Goal: Task Accomplishment & Management: Use online tool/utility

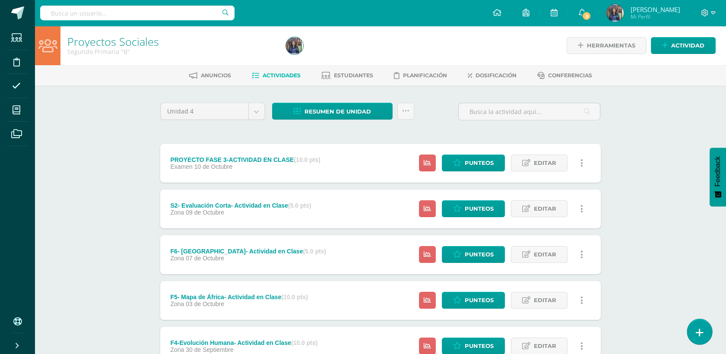
click at [709, 334] on link at bounding box center [700, 331] width 25 height 25
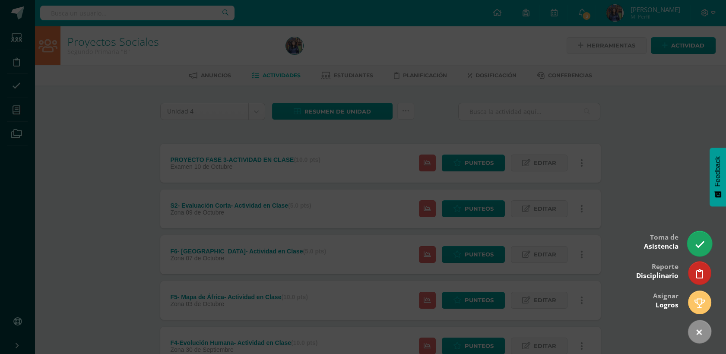
click at [692, 241] on link at bounding box center [700, 243] width 25 height 25
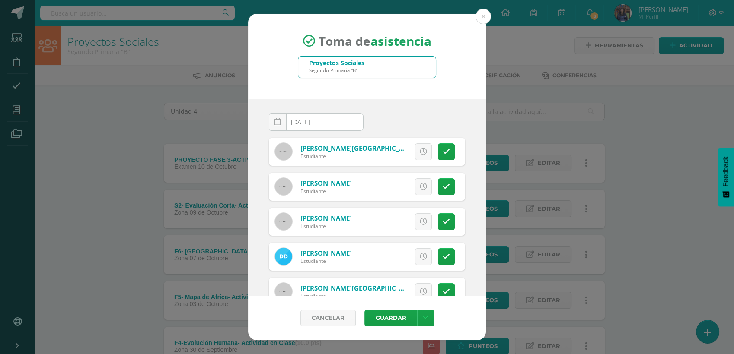
click at [491, 19] on div "Toma de asistencia Proyectos Sociales Segundo Primaria "B" 2025-10-13 October, …" at bounding box center [366, 177] width 727 height 327
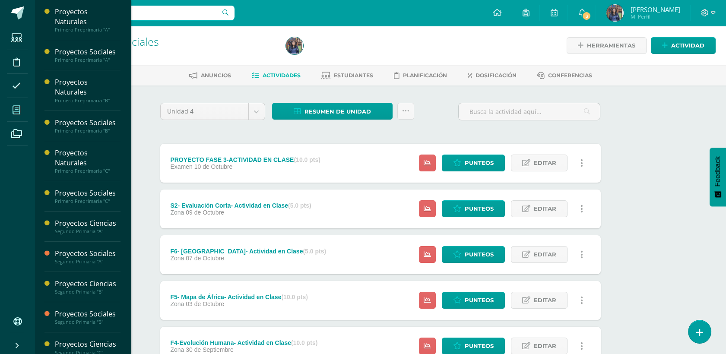
click at [17, 119] on span at bounding box center [16, 109] width 19 height 19
click at [18, 114] on icon at bounding box center [17, 110] width 8 height 9
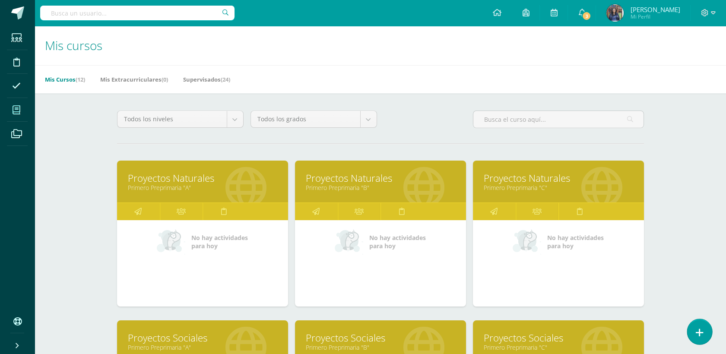
click at [700, 334] on icon at bounding box center [700, 333] width 8 height 10
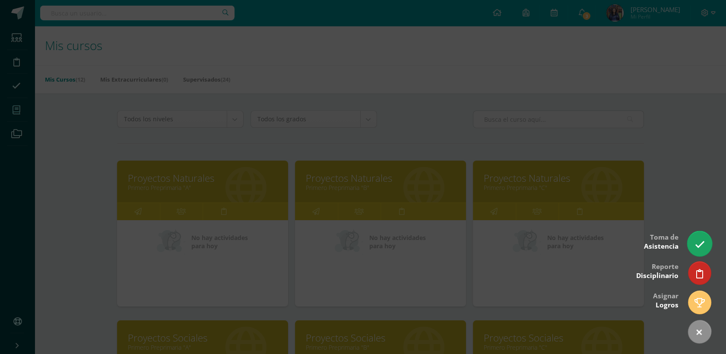
click at [695, 247] on icon at bounding box center [700, 245] width 10 height 10
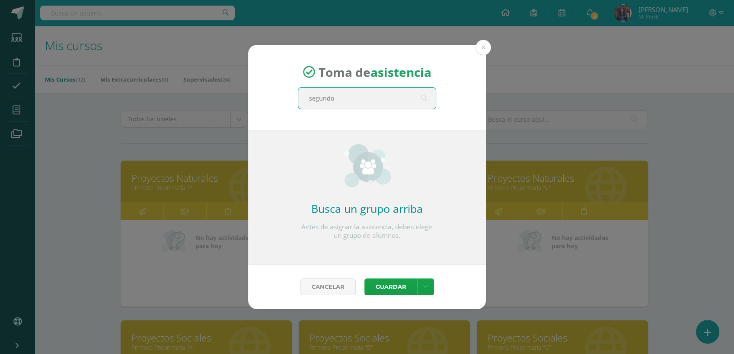
type input "segundo c"
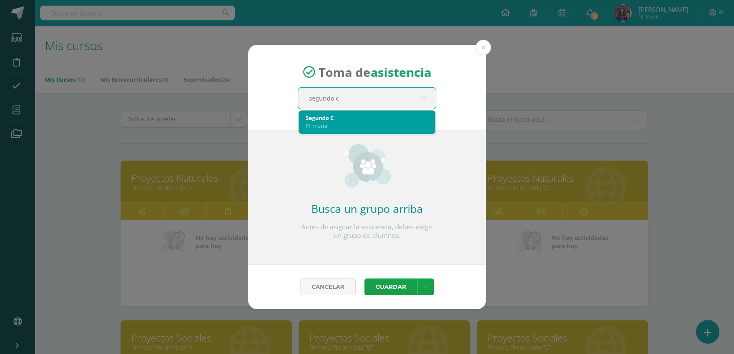
click at [369, 126] on div "Primaria" at bounding box center [367, 126] width 123 height 8
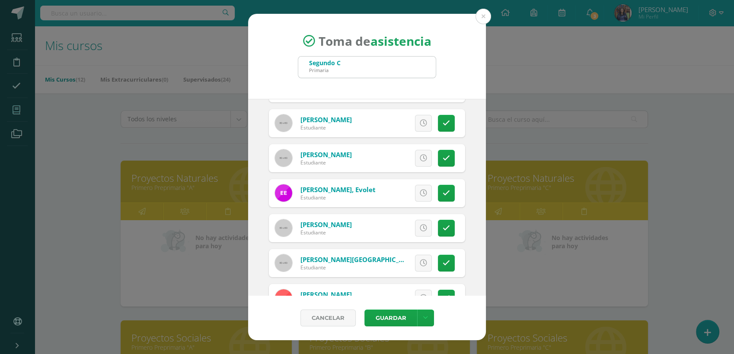
scroll to position [208, 0]
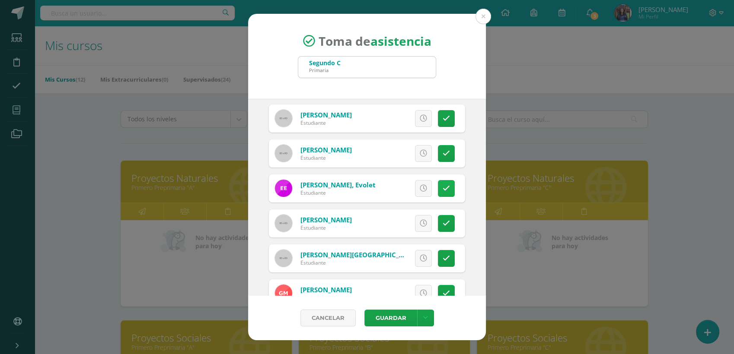
click at [438, 191] on link at bounding box center [446, 188] width 17 height 17
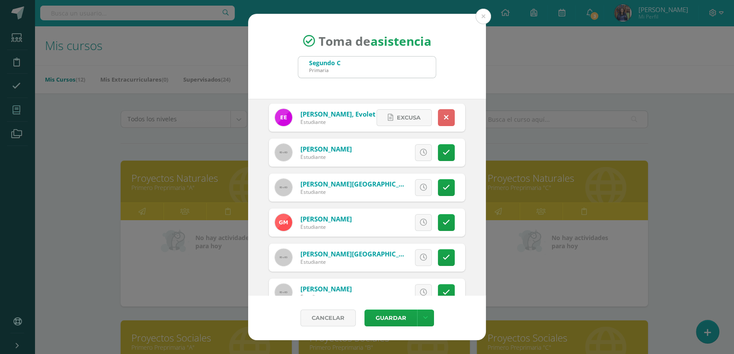
scroll to position [283, 0]
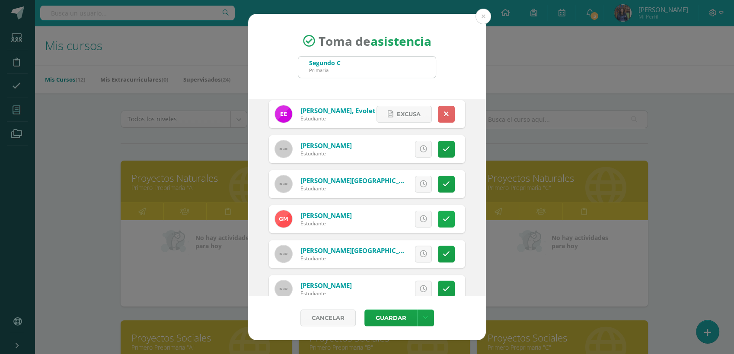
click at [438, 221] on link at bounding box center [446, 219] width 17 height 17
click at [404, 220] on span "Excusa" at bounding box center [409, 219] width 24 height 16
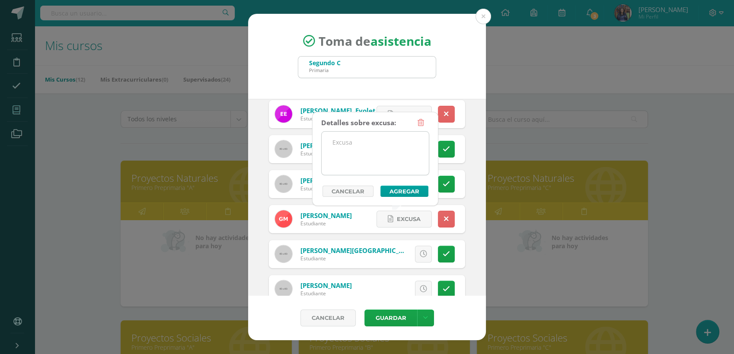
click at [382, 162] on textarea at bounding box center [375, 153] width 107 height 43
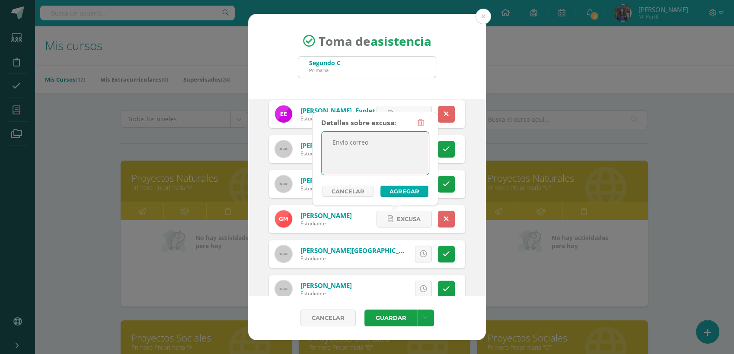
type textarea "Envio correo"
click at [416, 192] on button "Agregar" at bounding box center [404, 191] width 48 height 11
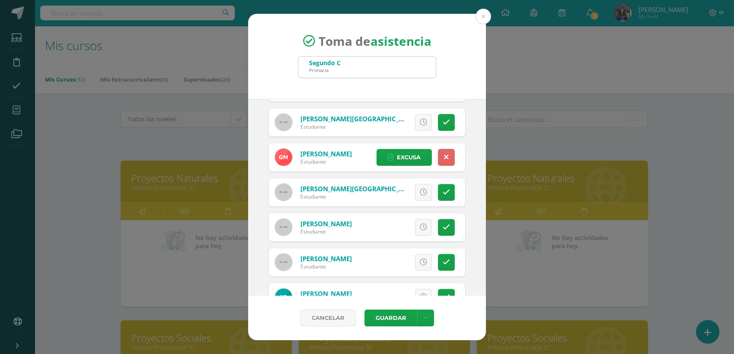
scroll to position [366, 0]
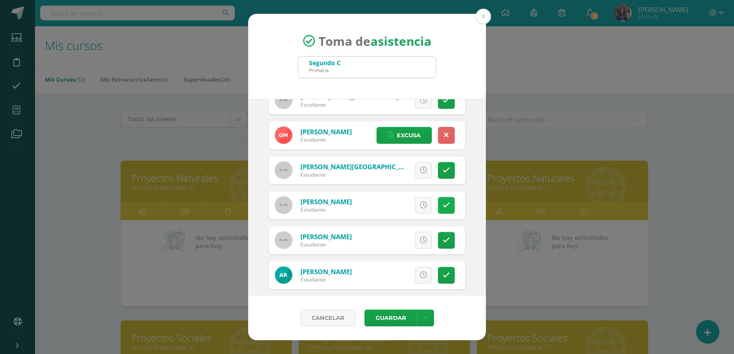
click at [443, 206] on icon at bounding box center [446, 205] width 7 height 7
click at [402, 206] on span "Excusa" at bounding box center [409, 205] width 24 height 16
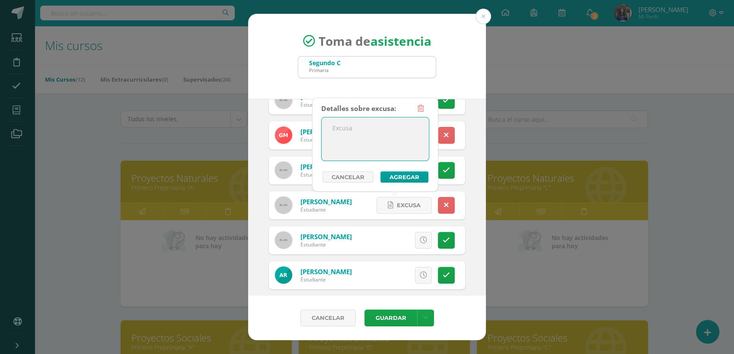
click at [369, 150] on textarea at bounding box center [375, 139] width 107 height 43
type textarea "Enfermedad"
click at [406, 175] on button "Agregar" at bounding box center [404, 177] width 48 height 11
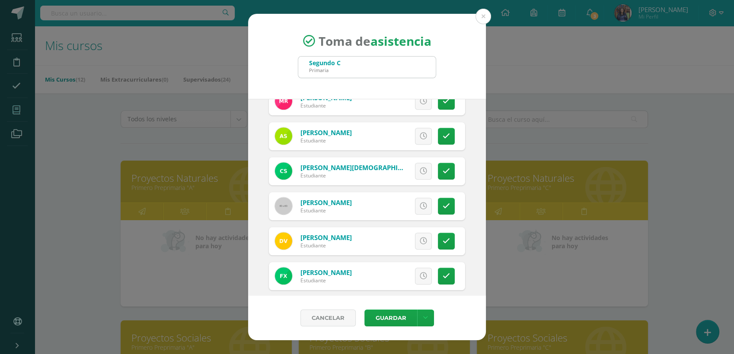
scroll to position [584, 0]
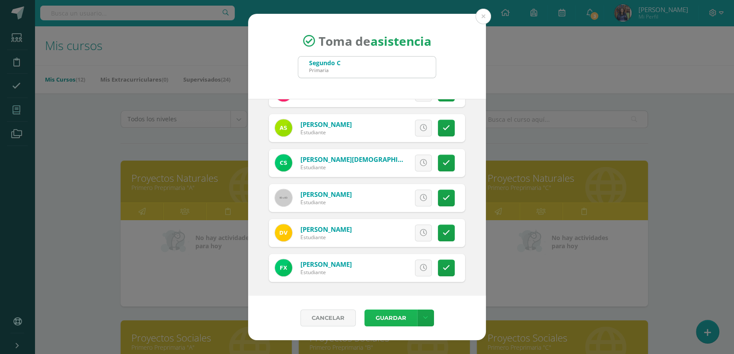
click at [382, 315] on button "Guardar" at bounding box center [390, 318] width 53 height 17
